Goal: Information Seeking & Learning: Check status

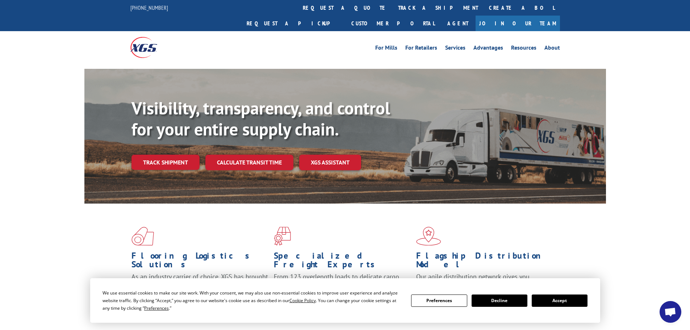
click at [392, 9] on link "track a shipment" at bounding box center [437, 8] width 91 height 16
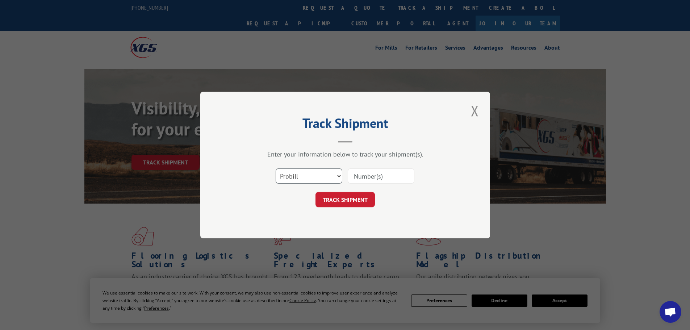
click at [300, 176] on select "Select category... Probill BOL PO" at bounding box center [308, 175] width 67 height 15
select select "bol"
click at [275, 168] on select "Select category... Probill BOL PO" at bounding box center [308, 175] width 67 height 15
click at [357, 177] on input at bounding box center [381, 175] width 67 height 15
paste input "4844047"
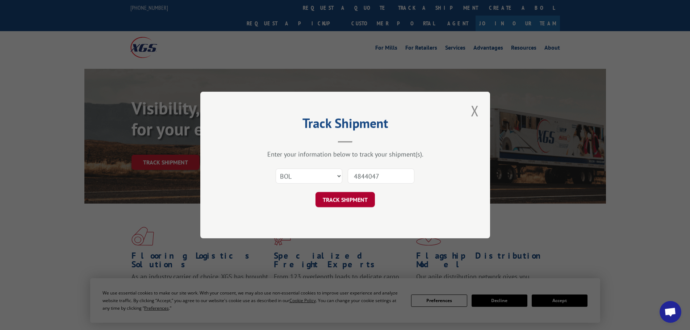
type input "4844047"
click at [349, 204] on button "TRACK SHIPMENT" at bounding box center [344, 199] width 59 height 15
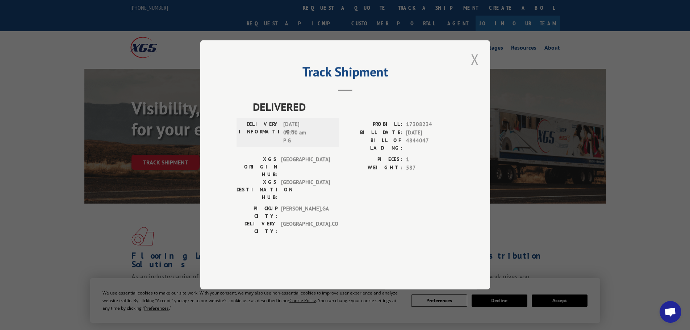
click at [474, 69] on button "Close modal" at bounding box center [474, 59] width 12 height 20
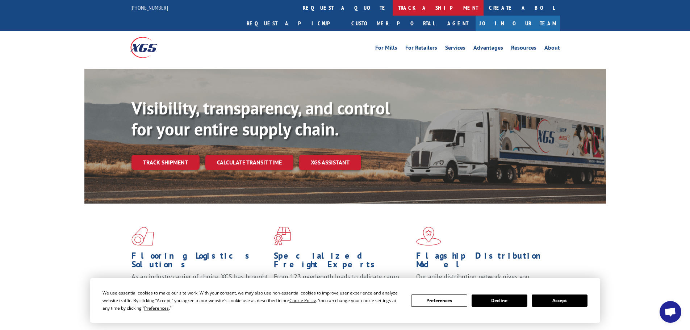
click at [392, 11] on link "track a shipment" at bounding box center [437, 8] width 91 height 16
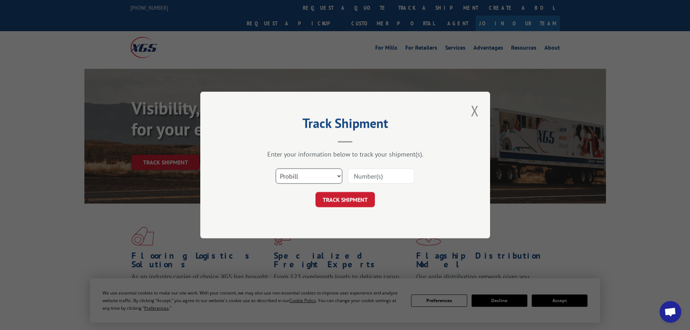
click at [313, 176] on select "Select category... Probill BOL PO" at bounding box center [308, 175] width 67 height 15
select select "bol"
click at [275, 168] on select "Select category... Probill BOL PO" at bounding box center [308, 175] width 67 height 15
click at [370, 177] on input at bounding box center [381, 175] width 67 height 15
paste input "4833427"
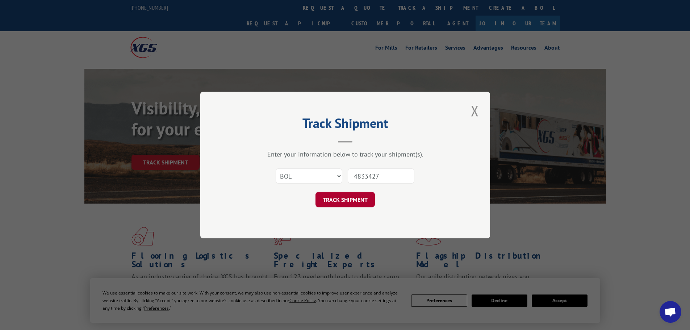
type input "4833427"
click at [335, 198] on button "TRACK SHIPMENT" at bounding box center [344, 199] width 59 height 15
